Goal: Communication & Community: Share content

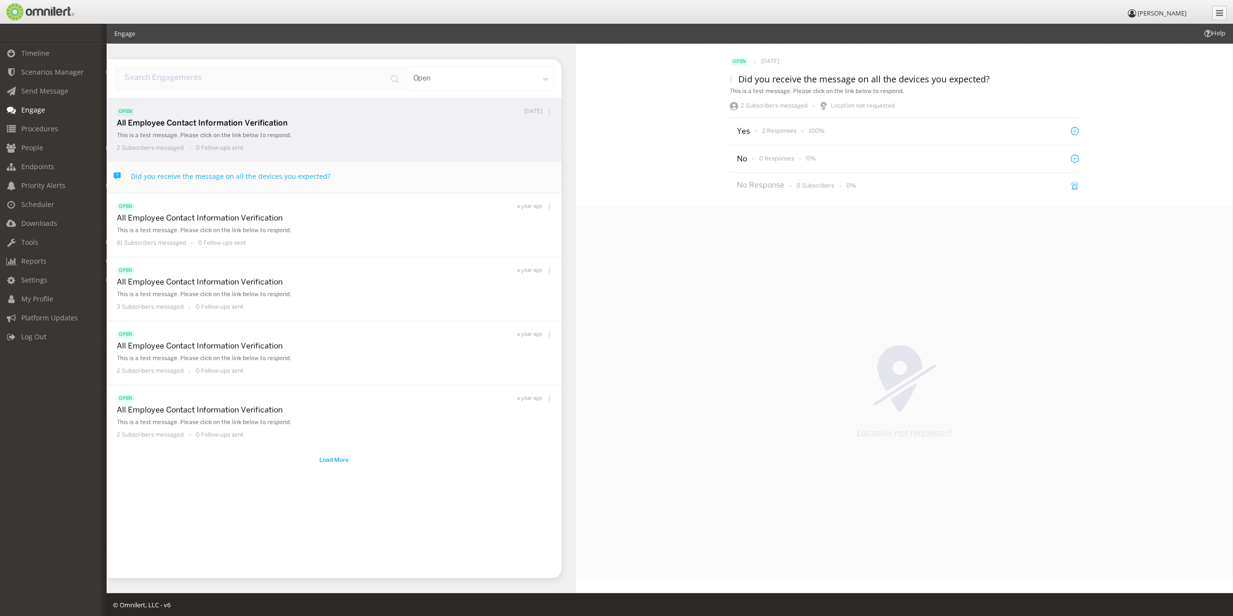
click at [819, 132] on p "100%" at bounding box center [816, 131] width 16 height 8
click at [779, 132] on p "2 Responses" at bounding box center [779, 131] width 34 height 8
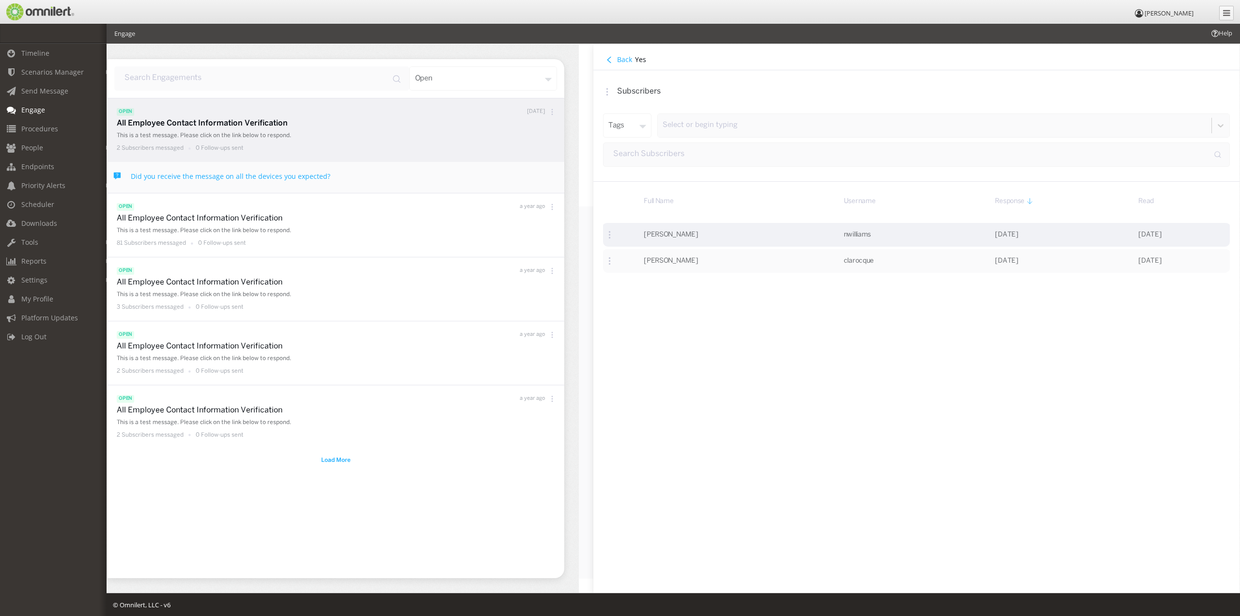
click at [678, 241] on td "[PERSON_NAME]" at bounding box center [739, 233] width 200 height 26
click at [684, 235] on span "[PERSON_NAME]" at bounding box center [671, 235] width 54 height 6
click at [839, 241] on td "nwilliams" at bounding box center [915, 233] width 152 height 26
click at [844, 233] on span "nwilliams" at bounding box center [857, 235] width 27 height 6
click at [961, 241] on td "nwilliams" at bounding box center [915, 233] width 152 height 26
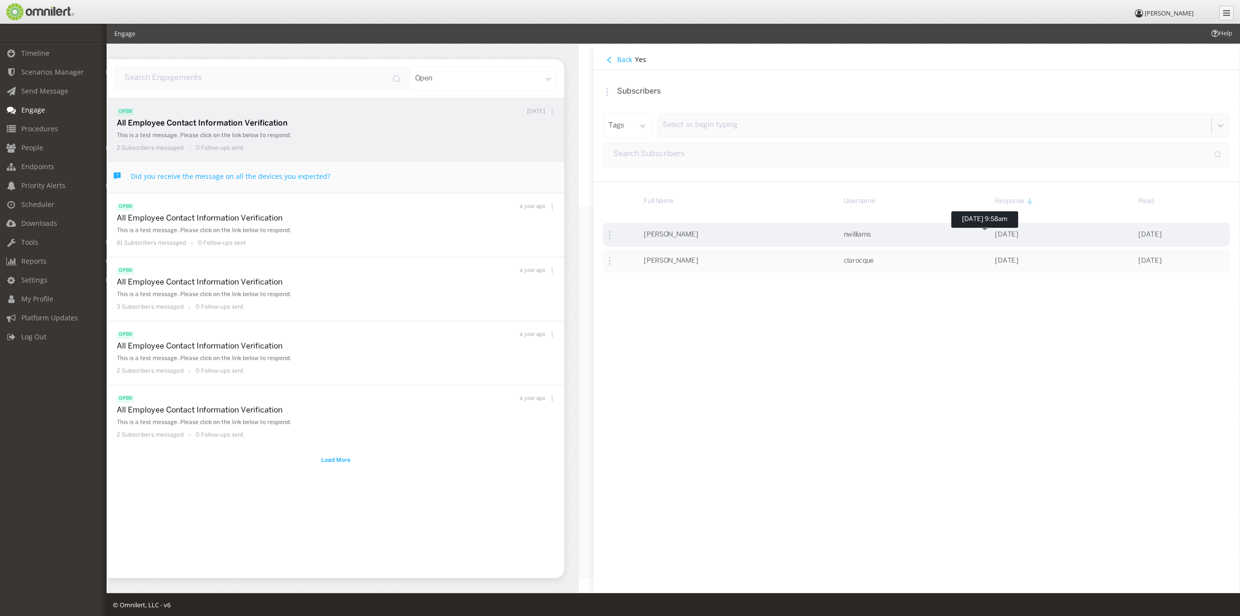
click at [995, 235] on span "[DATE]" at bounding box center [1006, 235] width 23 height 6
click at [609, 237] on icon at bounding box center [610, 234] width 8 height 8
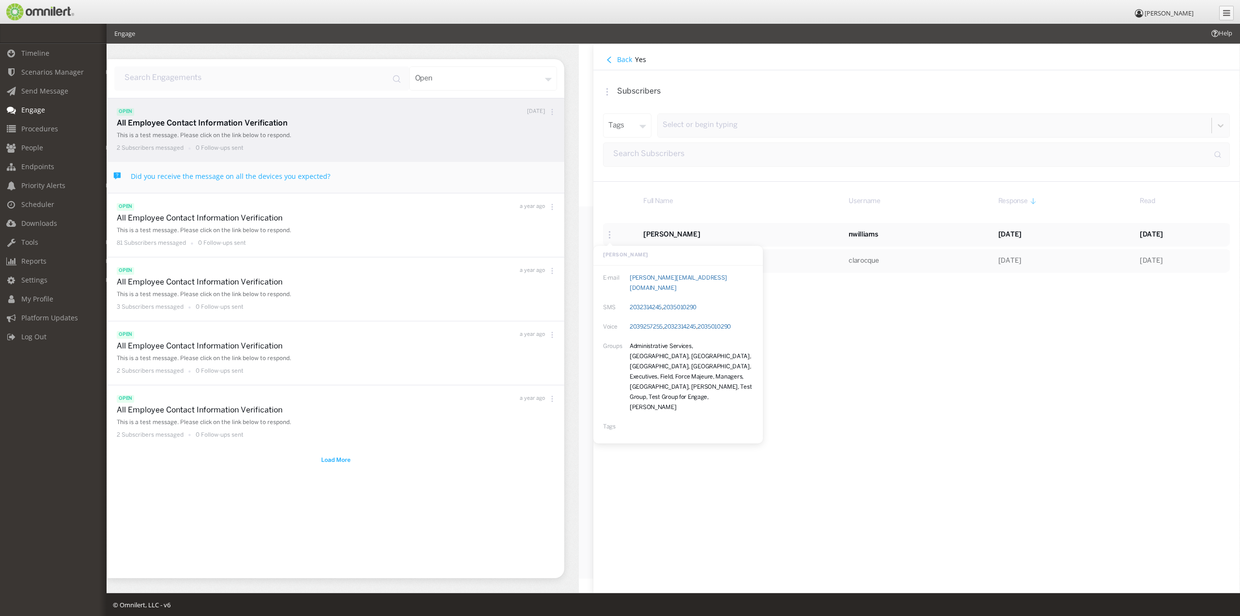
click at [808, 337] on div "Full Name Username Response Read [PERSON_NAME]-mail [EMAIL_ADDRESS][DOMAIN_NAME…" at bounding box center [916, 387] width 646 height 411
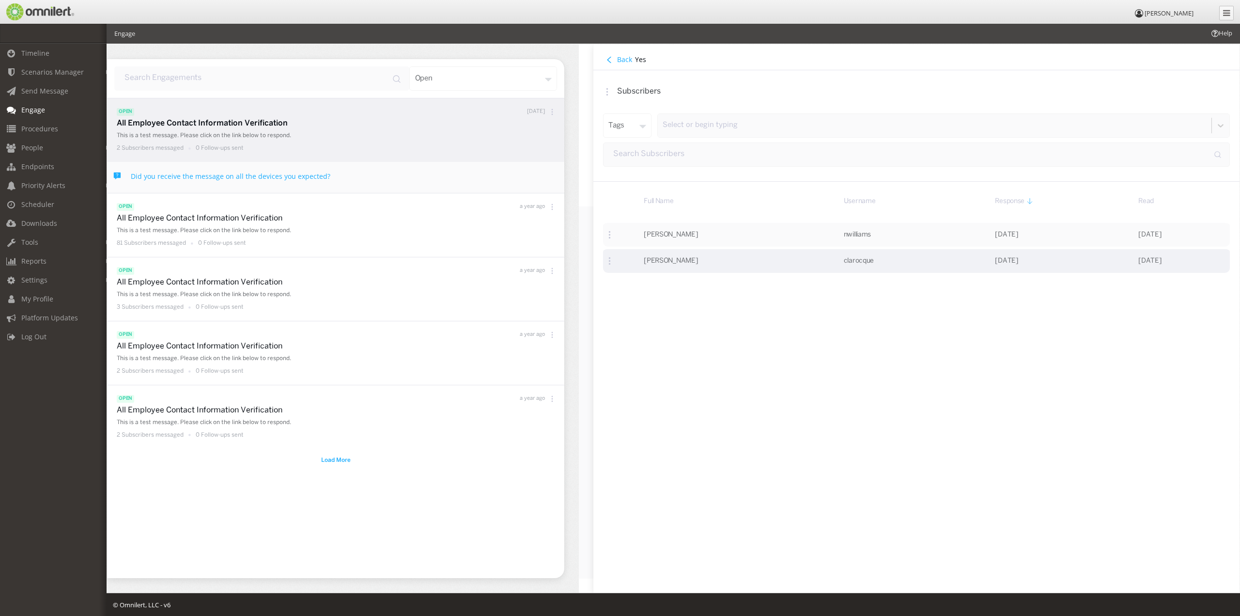
click at [610, 262] on icon at bounding box center [610, 260] width 8 height 8
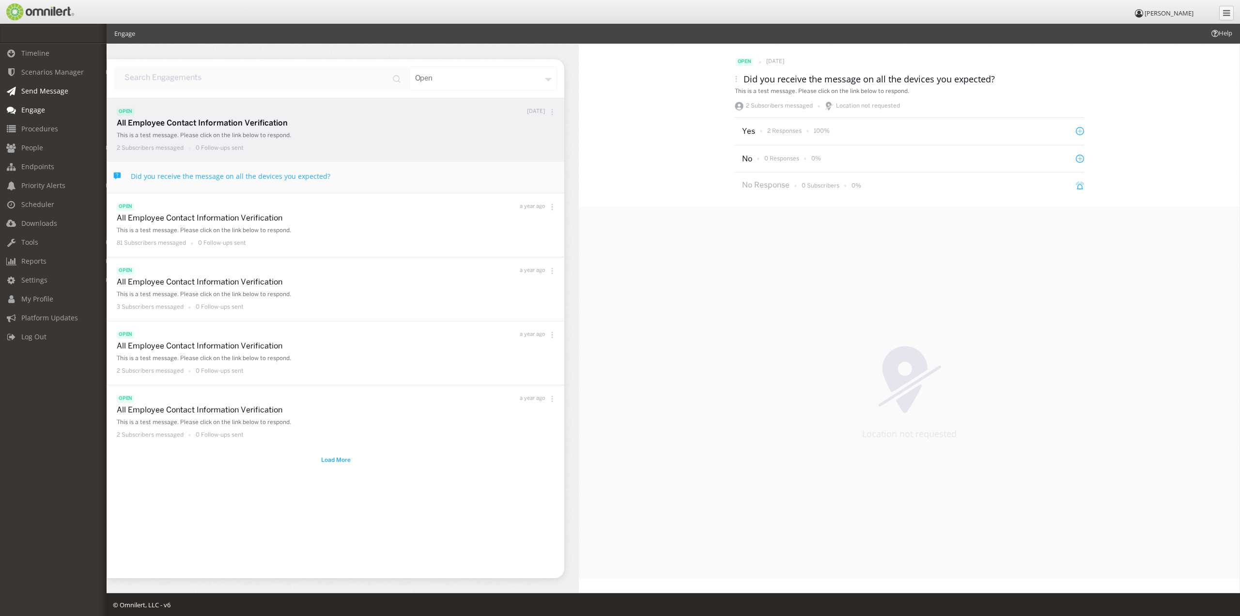
click at [59, 91] on span "Send Message" at bounding box center [44, 90] width 47 height 9
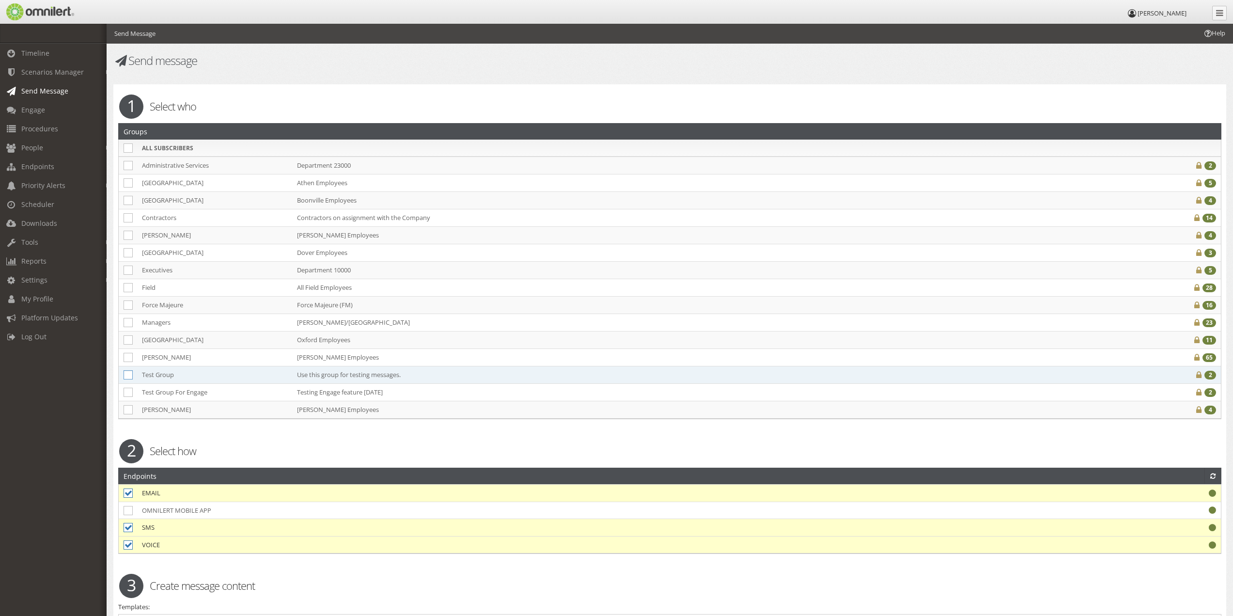
click at [128, 375] on icon at bounding box center [128, 374] width 9 height 9
checkbox input "true"
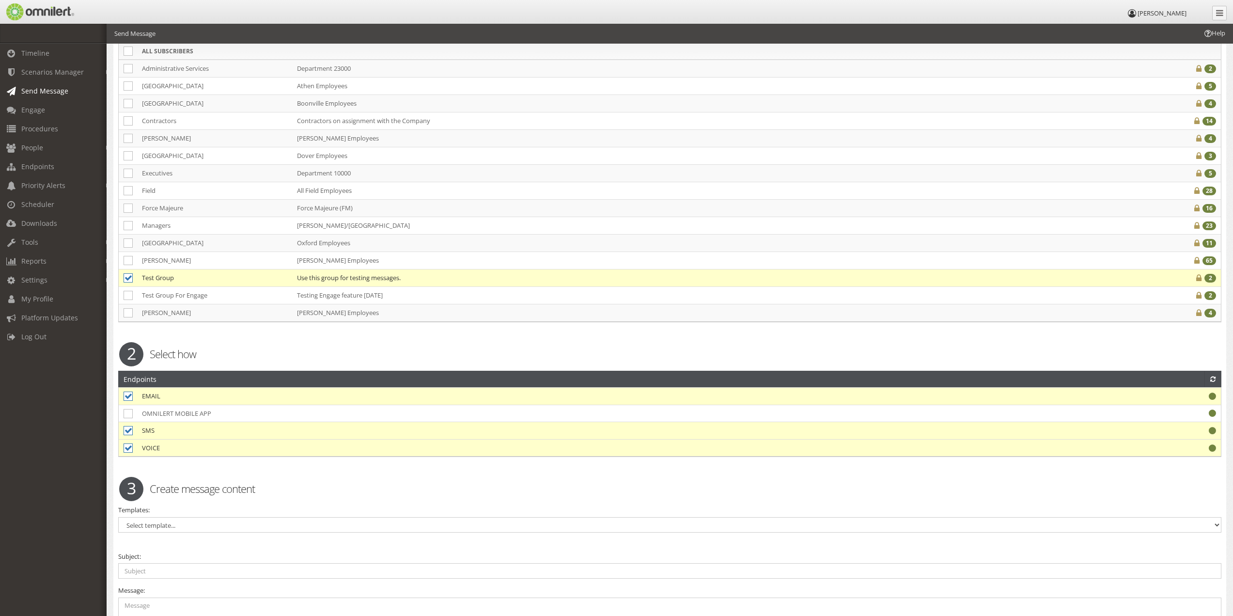
scroll to position [145, 0]
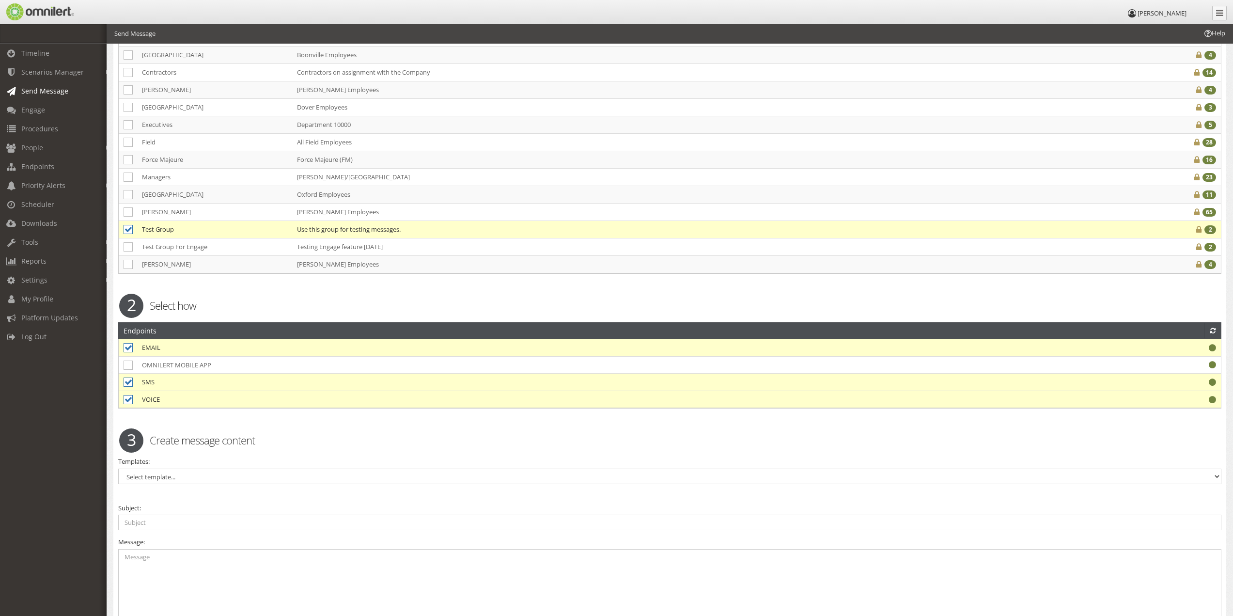
click at [126, 398] on icon at bounding box center [128, 399] width 9 height 9
checkbox input "false"
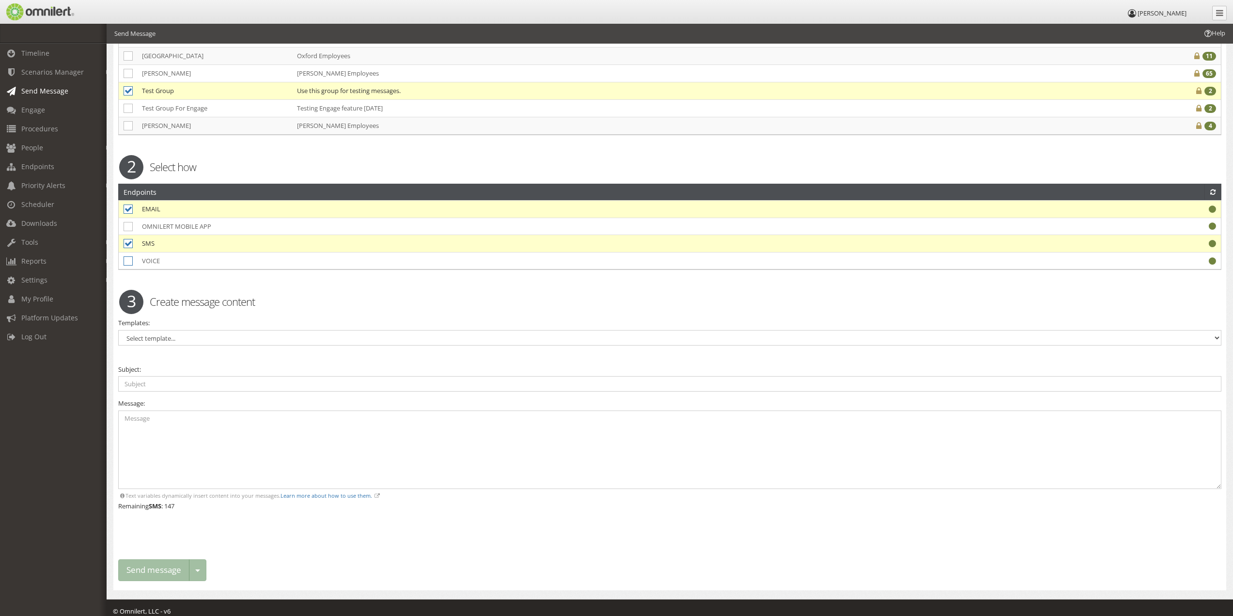
scroll to position [292, 0]
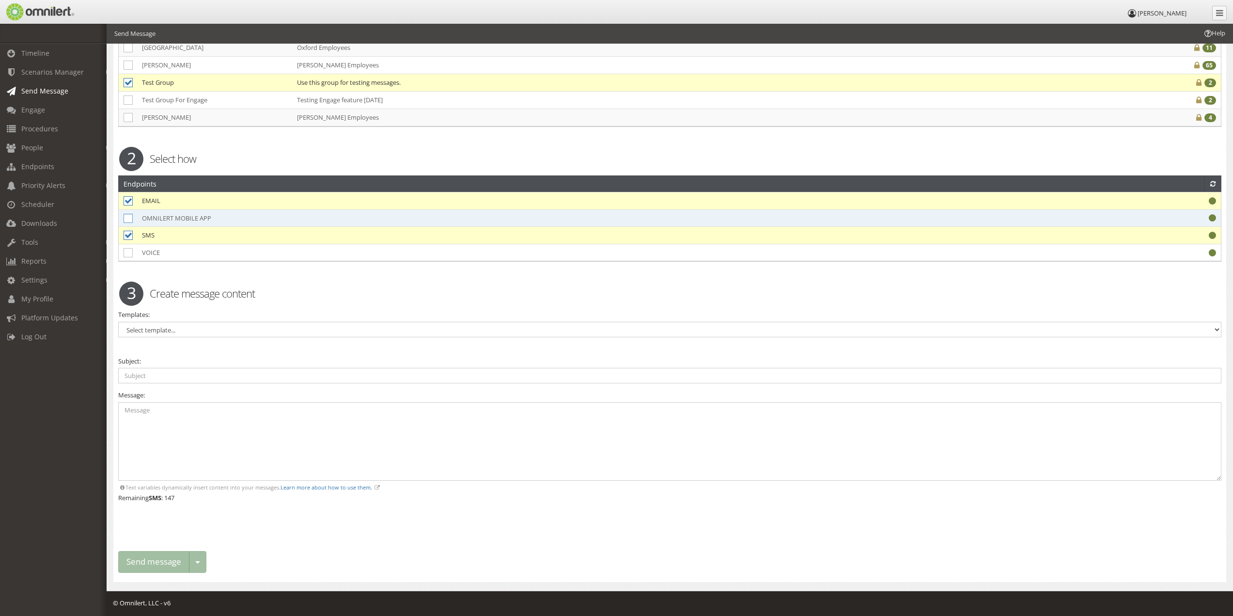
click at [128, 217] on icon at bounding box center [128, 218] width 9 height 9
checkbox input "true"
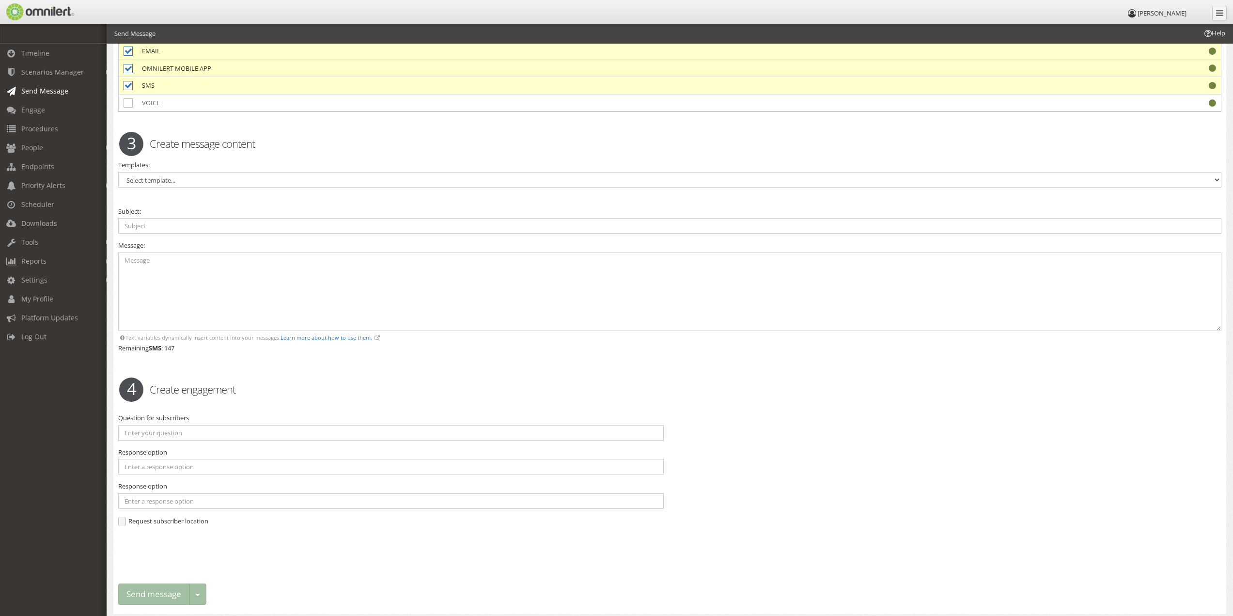
scroll to position [425, 0]
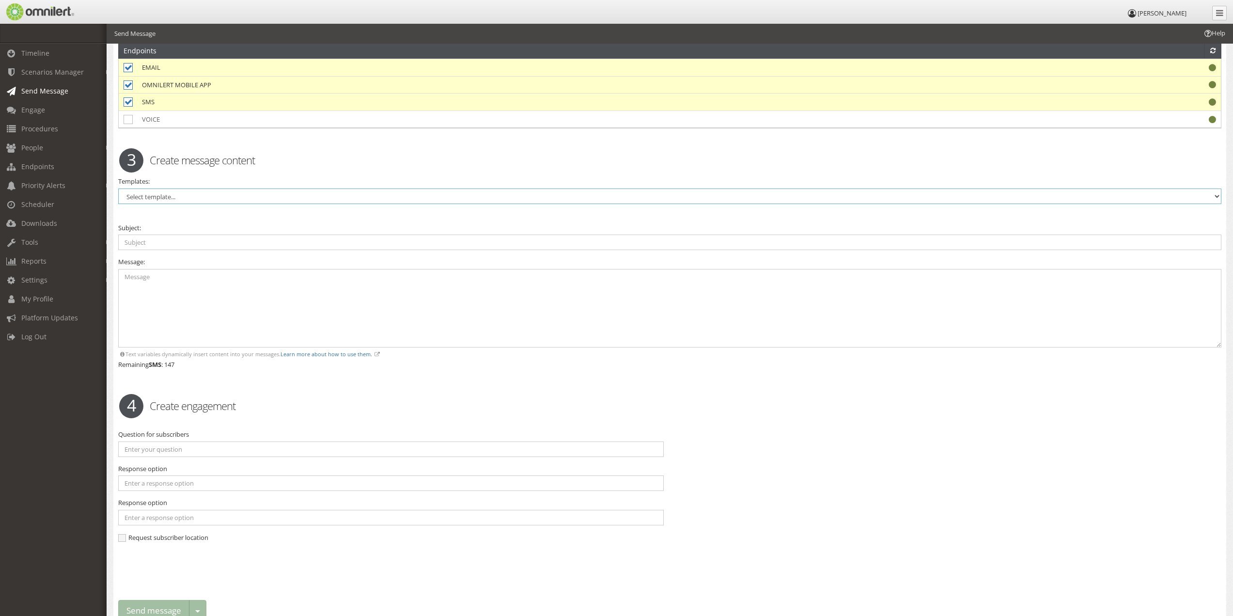
click at [218, 196] on select "Select template..." at bounding box center [669, 196] width 1103 height 16
click at [1220, 198] on select "Select template..." at bounding box center [669, 196] width 1103 height 16
click at [118, 188] on select "Select template..." at bounding box center [669, 196] width 1103 height 16
click at [1215, 196] on select "Select template..." at bounding box center [669, 196] width 1103 height 16
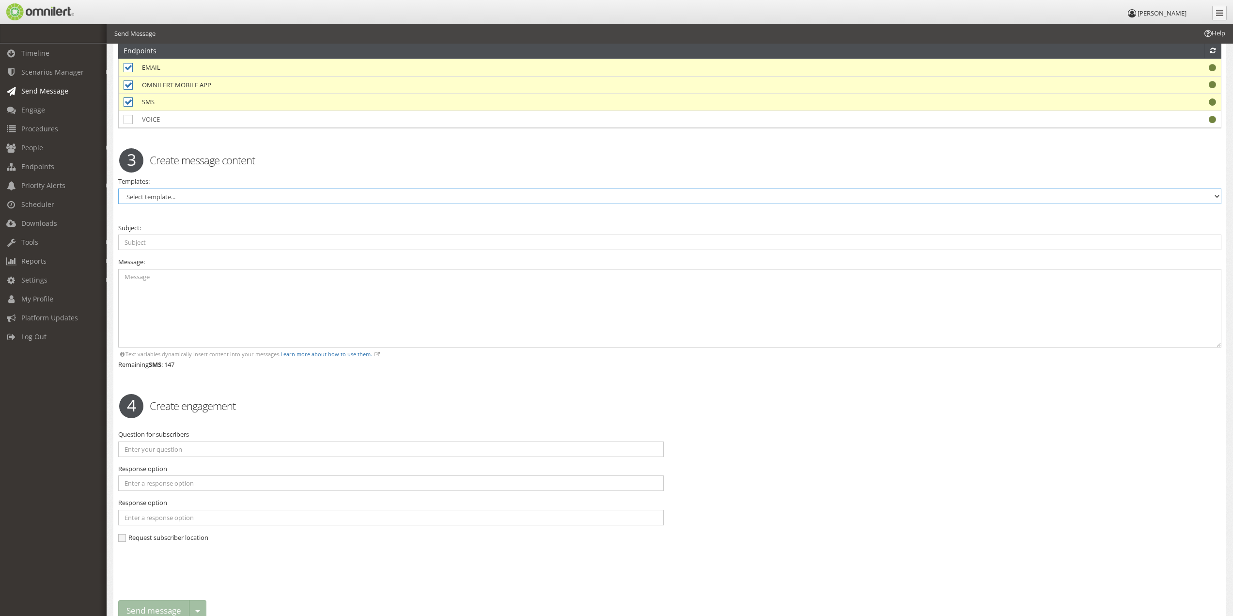
click at [118, 188] on select "Select template..." at bounding box center [669, 196] width 1103 height 16
click at [43, 279] on span "Settings" at bounding box center [34, 279] width 26 height 9
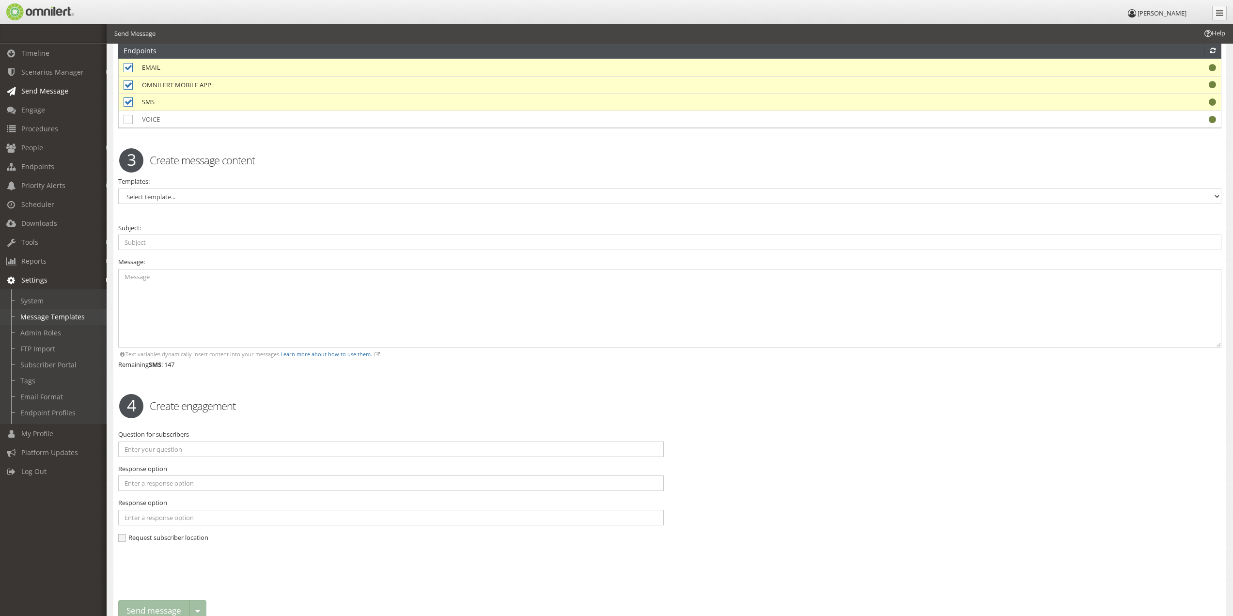
click at [51, 316] on link "Message Templates" at bounding box center [57, 317] width 115 height 16
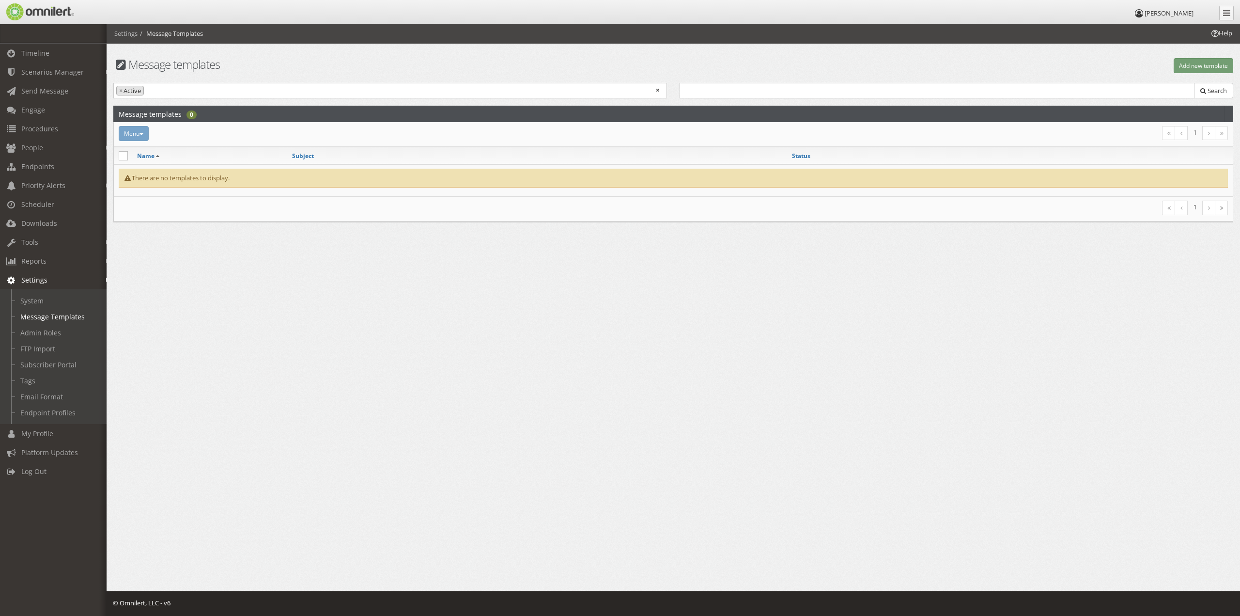
click at [144, 134] on div "Menu Activate Inactivate [GEOGRAPHIC_DATA]" at bounding box center [486, 133] width 748 height 15
